Goal: Information Seeking & Learning: Learn about a topic

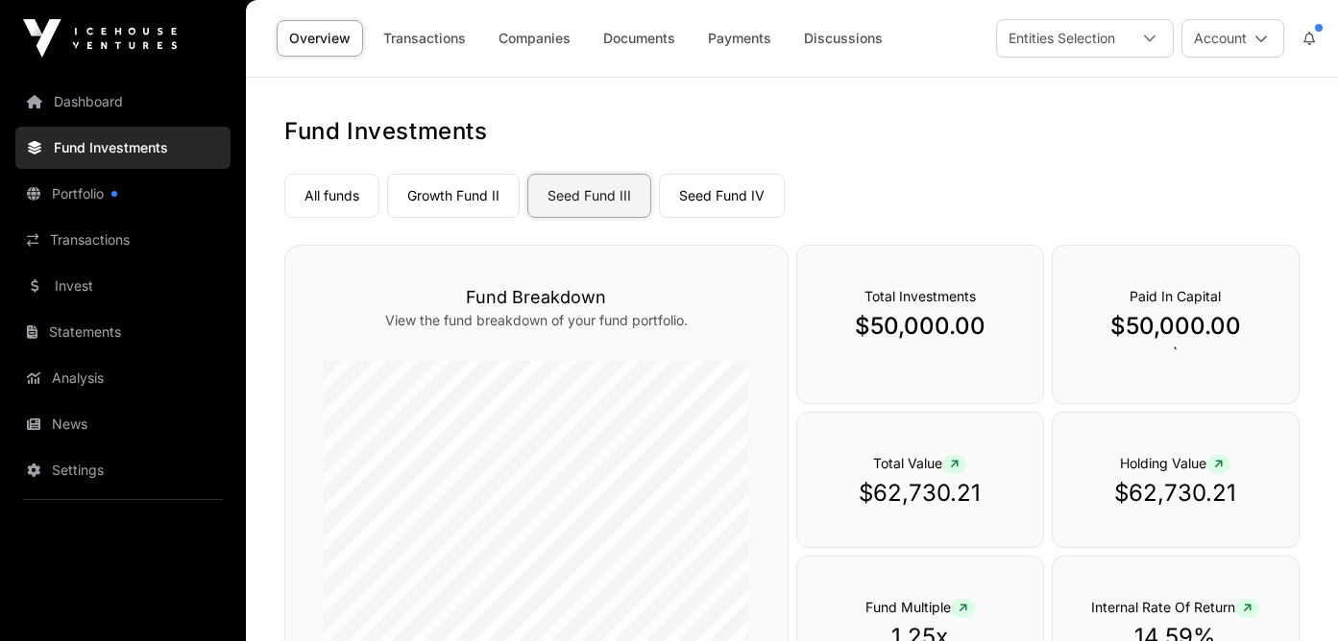
click at [606, 197] on link "Seed Fund III" at bounding box center [589, 196] width 124 height 44
click at [693, 185] on link "Seed Fund IV" at bounding box center [722, 196] width 126 height 44
click at [603, 186] on link "Seed Fund III" at bounding box center [589, 196] width 124 height 44
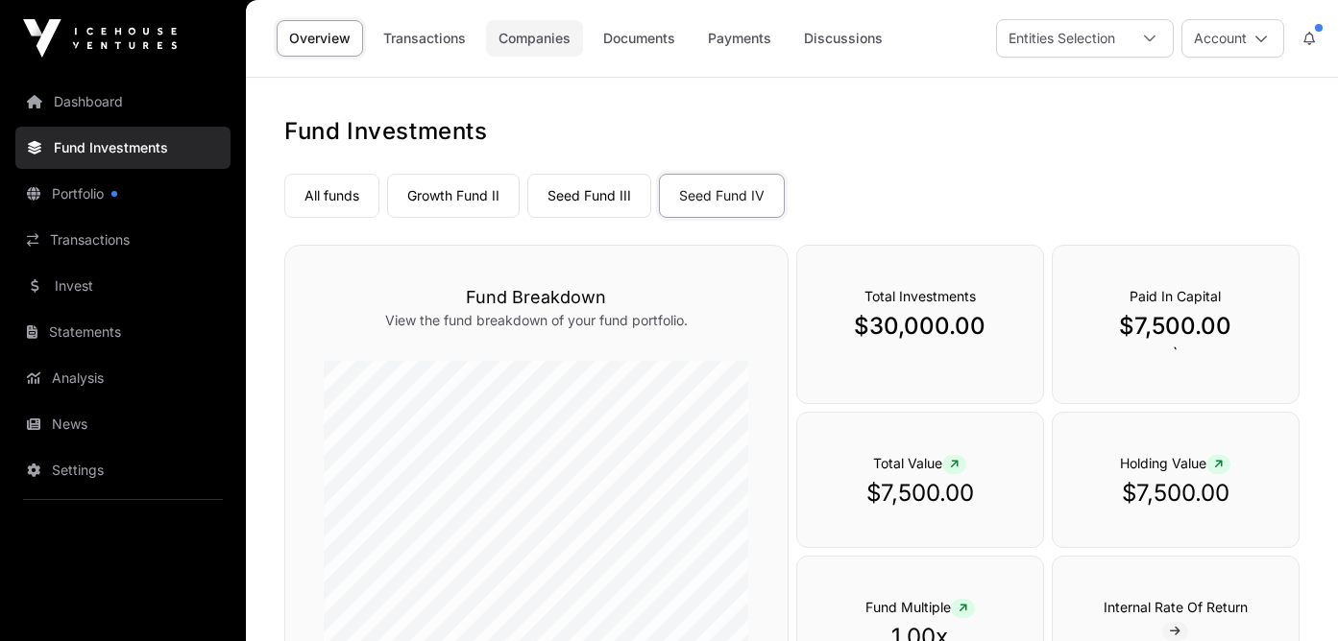
click at [525, 39] on link "Companies" at bounding box center [534, 38] width 97 height 36
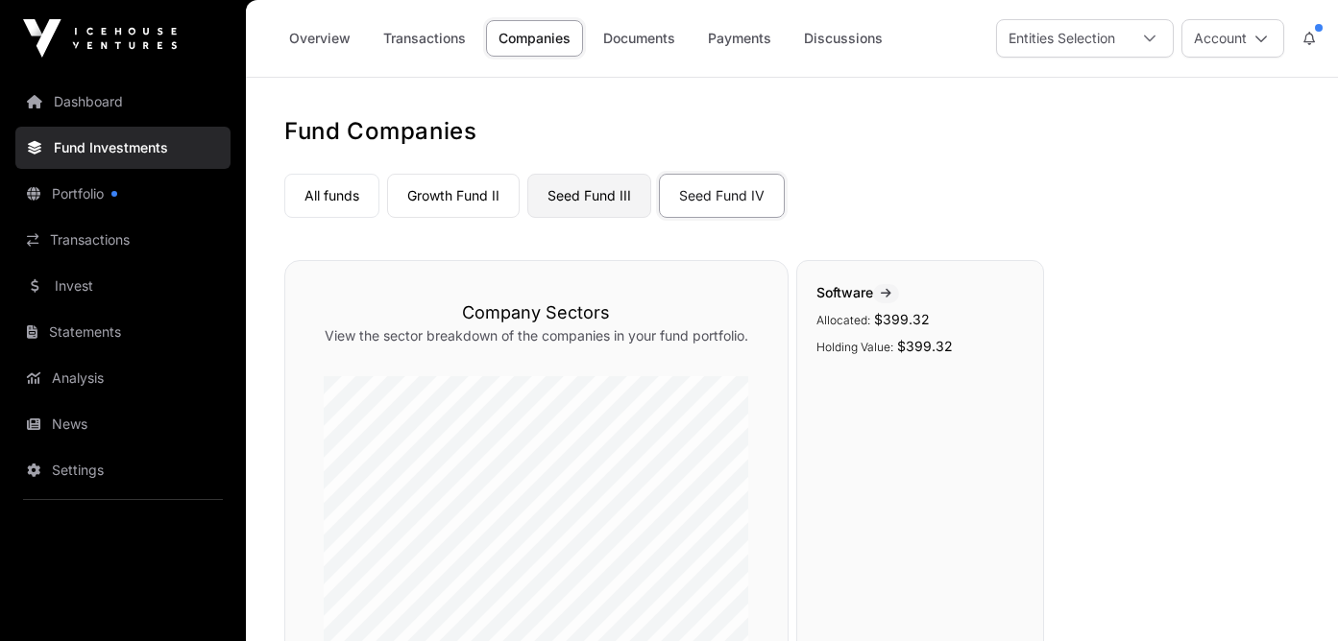
click at [597, 189] on link "Seed Fund III" at bounding box center [589, 196] width 124 height 44
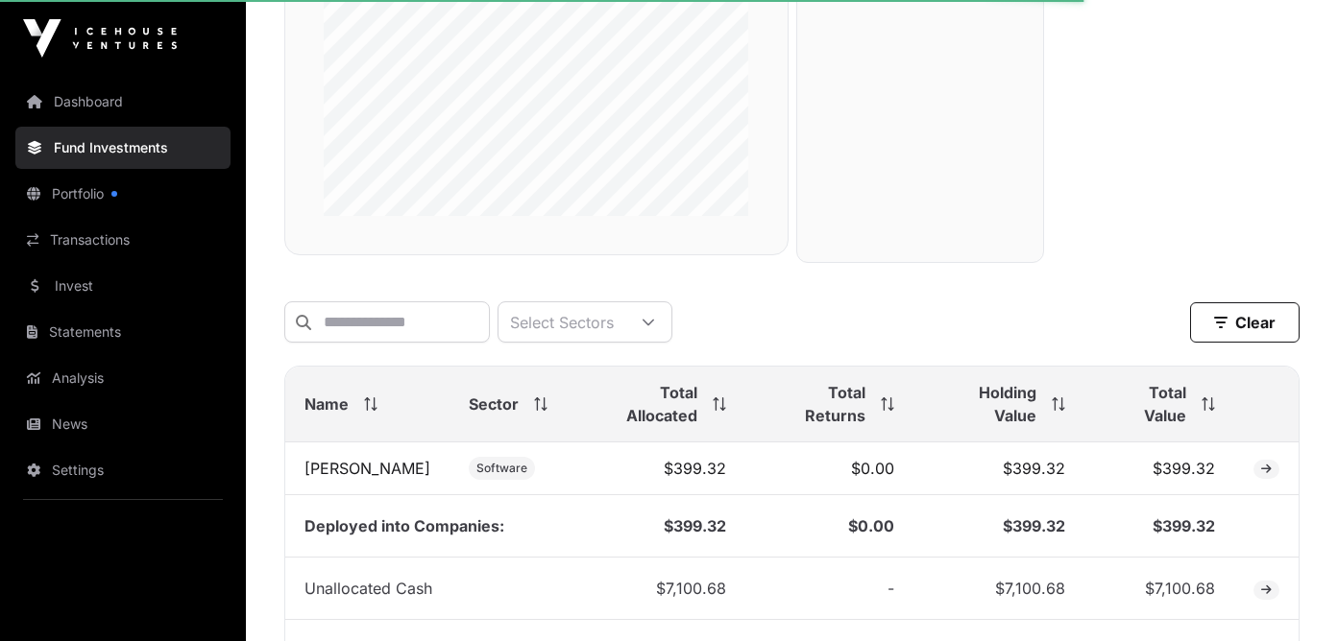
scroll to position [649, 0]
